Goal: Task Accomplishment & Management: Complete application form

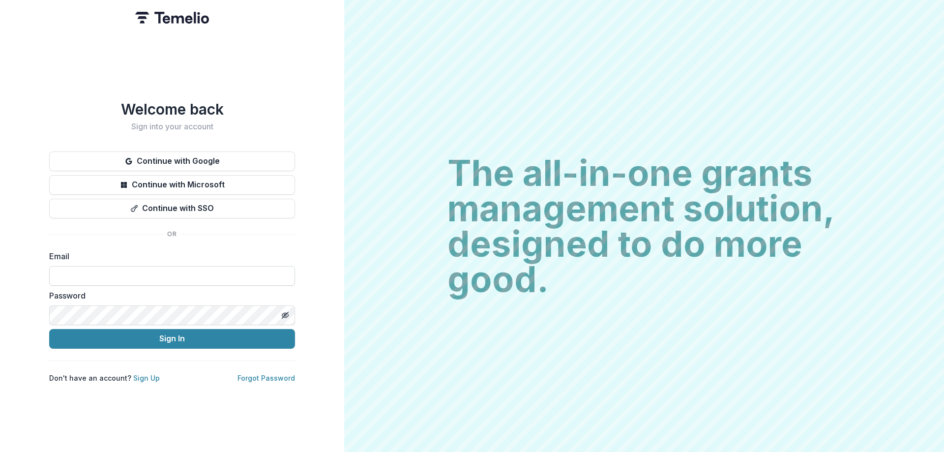
click at [248, 275] on input at bounding box center [172, 276] width 246 height 20
type input "**********"
click at [284, 311] on icon "Toggle password visibility" at bounding box center [285, 315] width 8 height 8
click at [49, 329] on button "Sign In" at bounding box center [172, 339] width 246 height 20
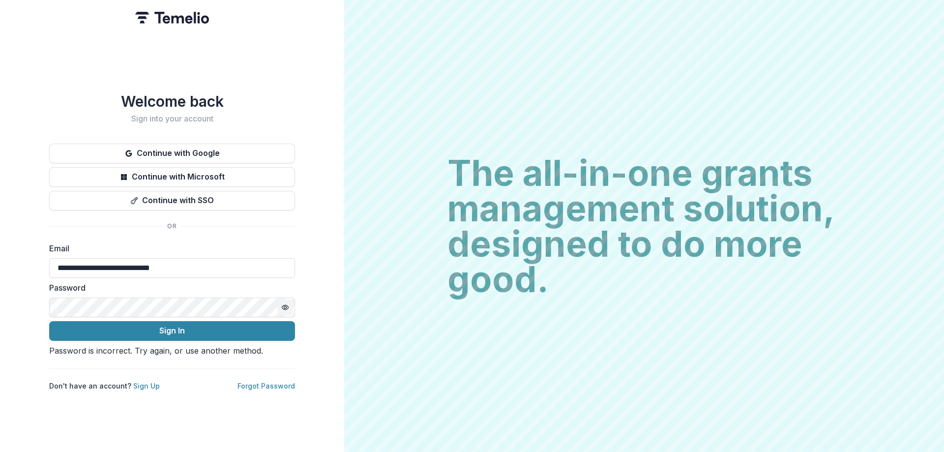
click at [49, 321] on button "Sign In" at bounding box center [172, 331] width 246 height 20
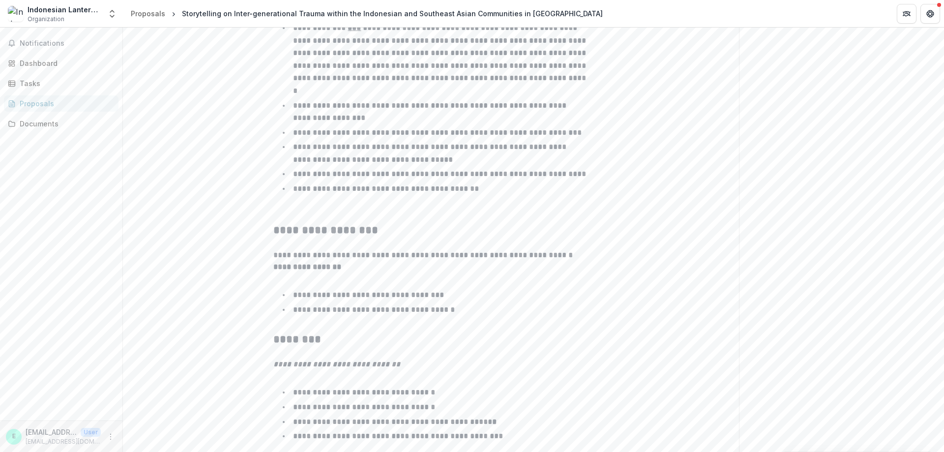
scroll to position [590, 0]
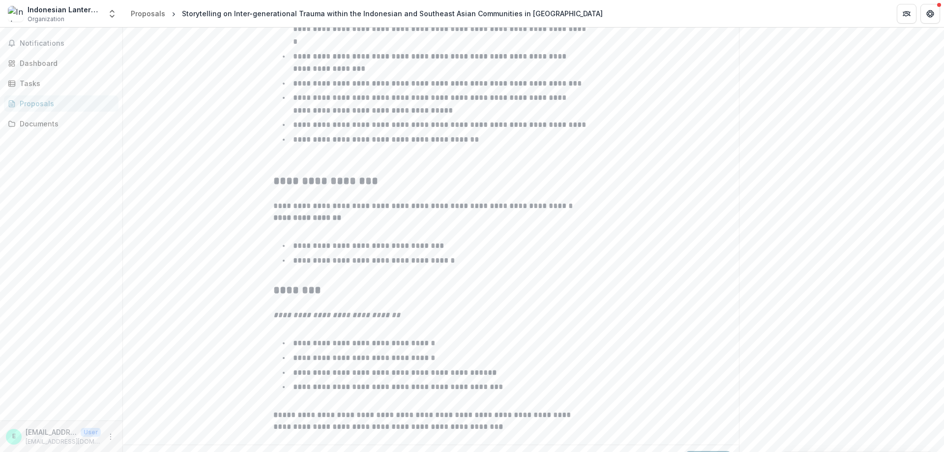
click at [699, 451] on button "Next" at bounding box center [708, 461] width 46 height 20
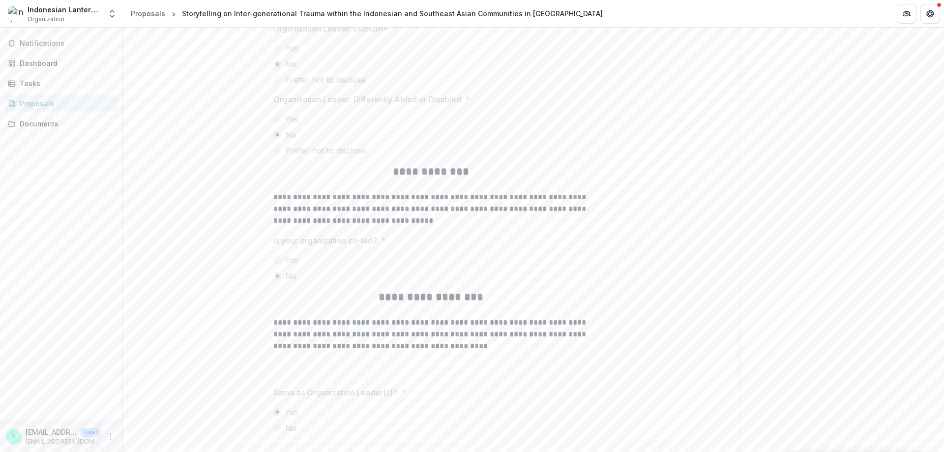
scroll to position [2817, 0]
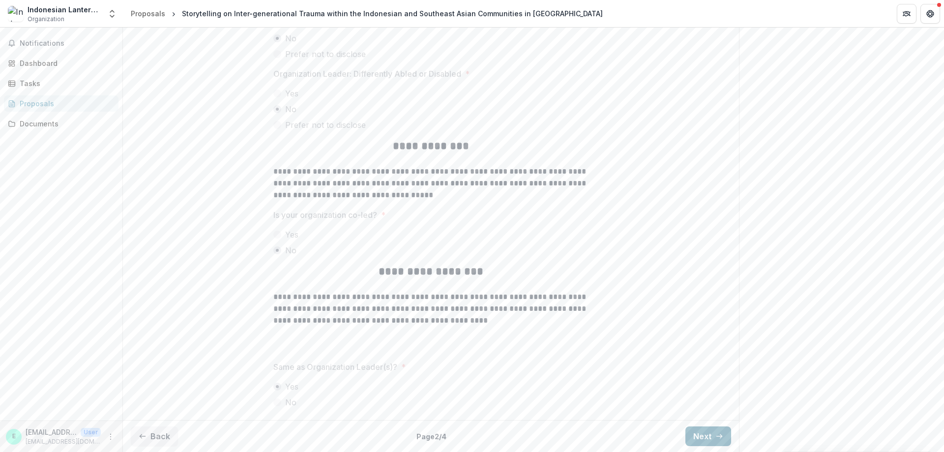
click at [709, 438] on button "Next" at bounding box center [708, 436] width 46 height 20
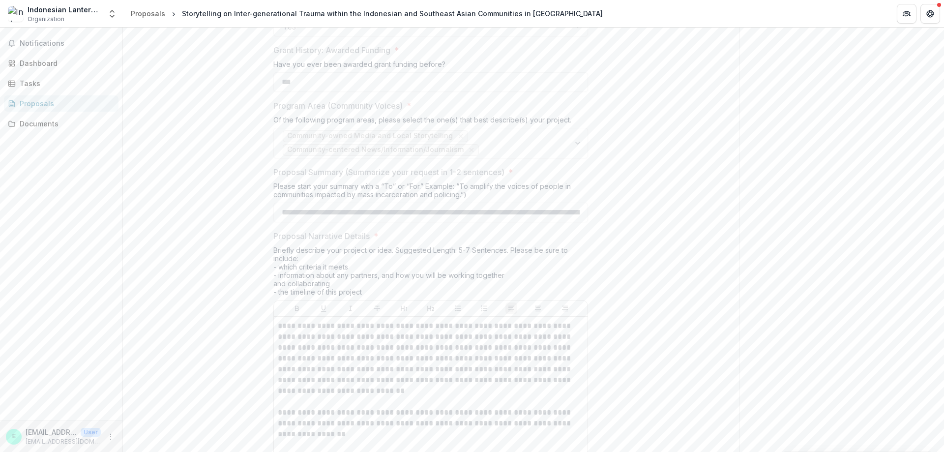
scroll to position [808, 0]
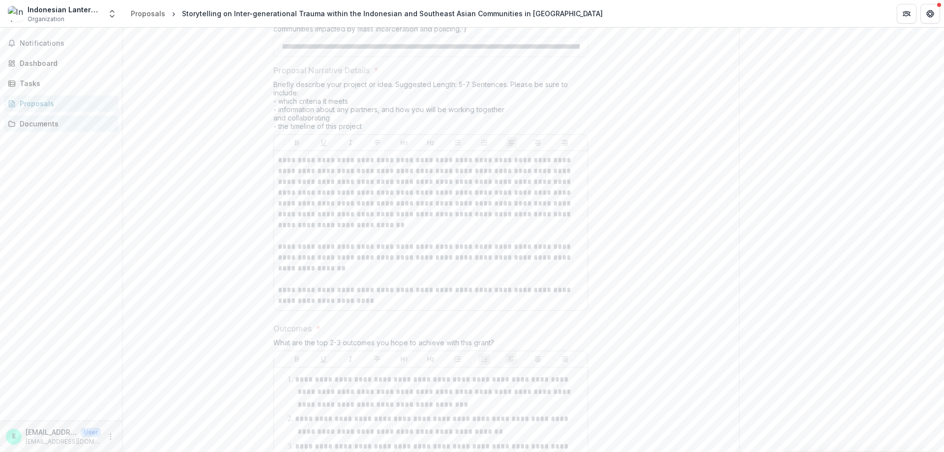
click at [37, 125] on div "Documents" at bounding box center [65, 123] width 91 height 10
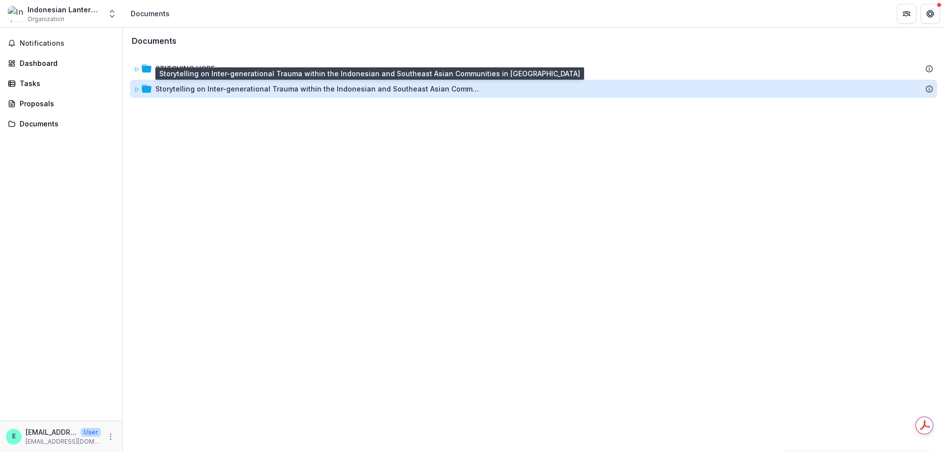
click at [191, 88] on div "Storytelling on Inter-generational Trauma within the Indonesian and Southeast A…" at bounding box center [317, 89] width 324 height 10
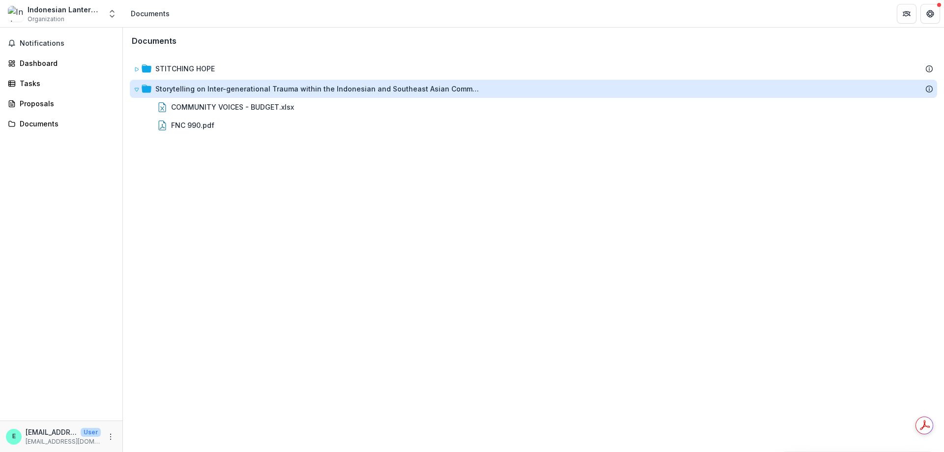
click at [191, 88] on div "Storytelling on Inter-generational Trauma within the Indonesian and Southeast A…" at bounding box center [317, 89] width 324 height 10
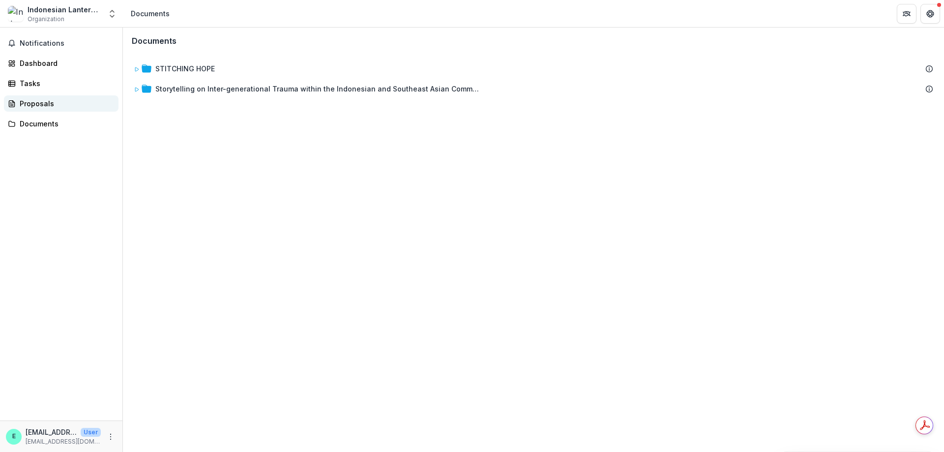
click at [46, 106] on div "Proposals" at bounding box center [65, 103] width 91 height 10
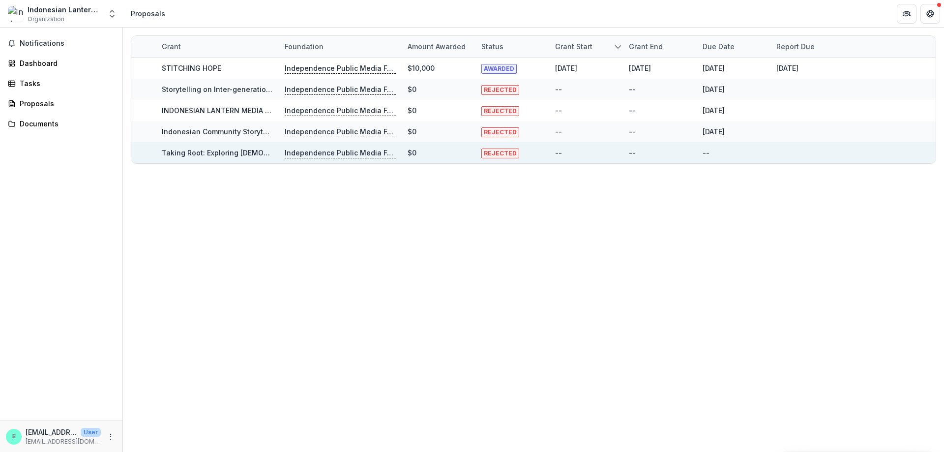
click at [249, 154] on link "Taking Root: Exploring [DEMOGRAPHIC_DATA] Immigrant Stories in [GEOGRAPHIC_DATA]" at bounding box center [310, 152] width 296 height 8
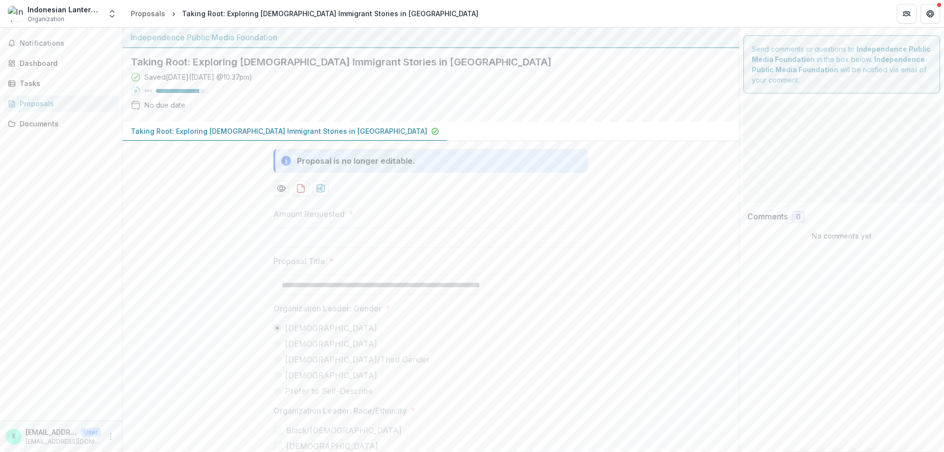
type input "********"
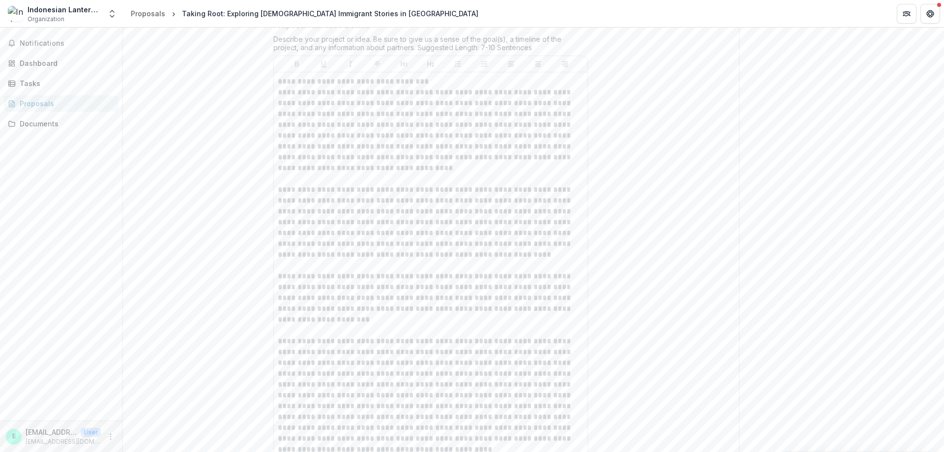
scroll to position [2065, 0]
drag, startPoint x: 279, startPoint y: 43, endPoint x: 353, endPoint y: 74, distance: 80.4
click at [353, 74] on div at bounding box center [431, 254] width 306 height 454
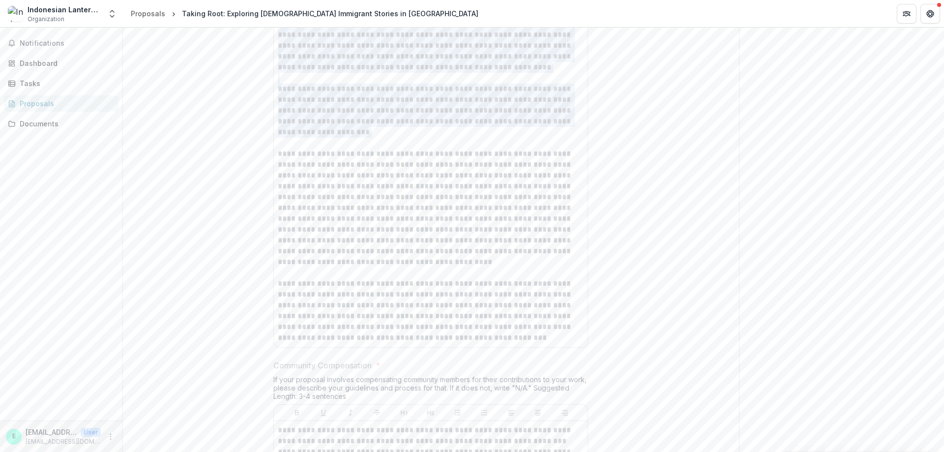
scroll to position [2212, 0]
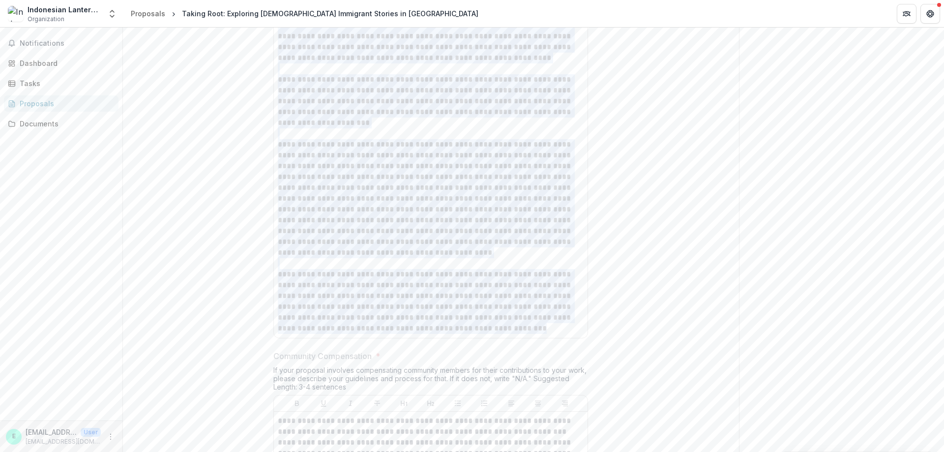
drag, startPoint x: 277, startPoint y: 41, endPoint x: 506, endPoint y: 326, distance: 366.1
click at [506, 326] on div at bounding box center [431, 107] width 306 height 454
copy div "**********"
click at [481, 192] on div at bounding box center [431, 107] width 306 height 454
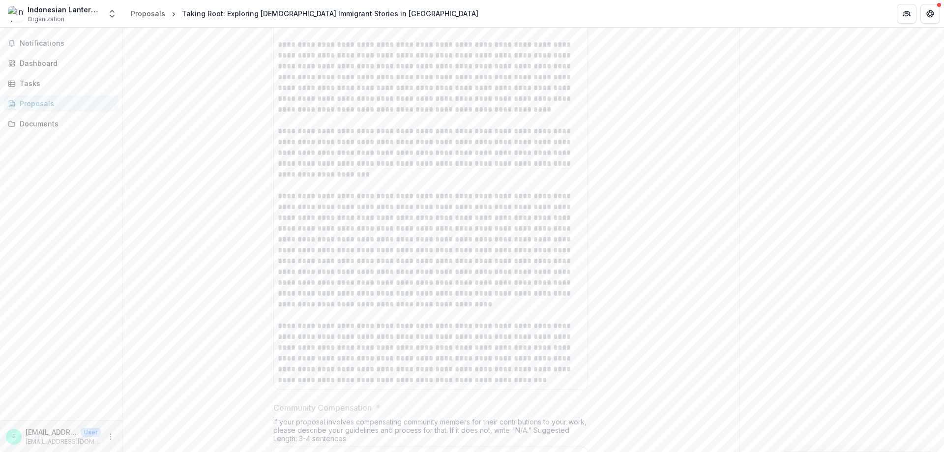
scroll to position [2163, 0]
click at [935, 11] on button "Get Help" at bounding box center [930, 14] width 20 height 20
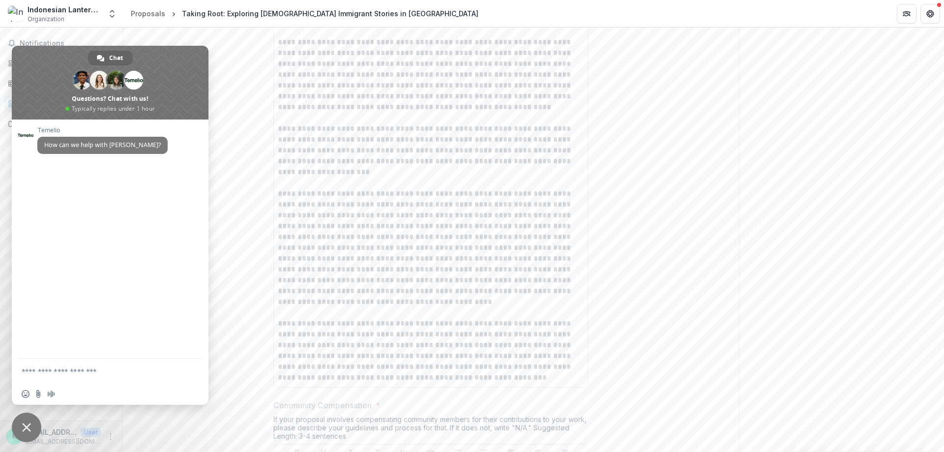
click at [109, 437] on icon "More" at bounding box center [111, 437] width 8 height 8
click at [146, 432] on button "Logout" at bounding box center [175, 432] width 105 height 16
